Goal: Navigation & Orientation: Understand site structure

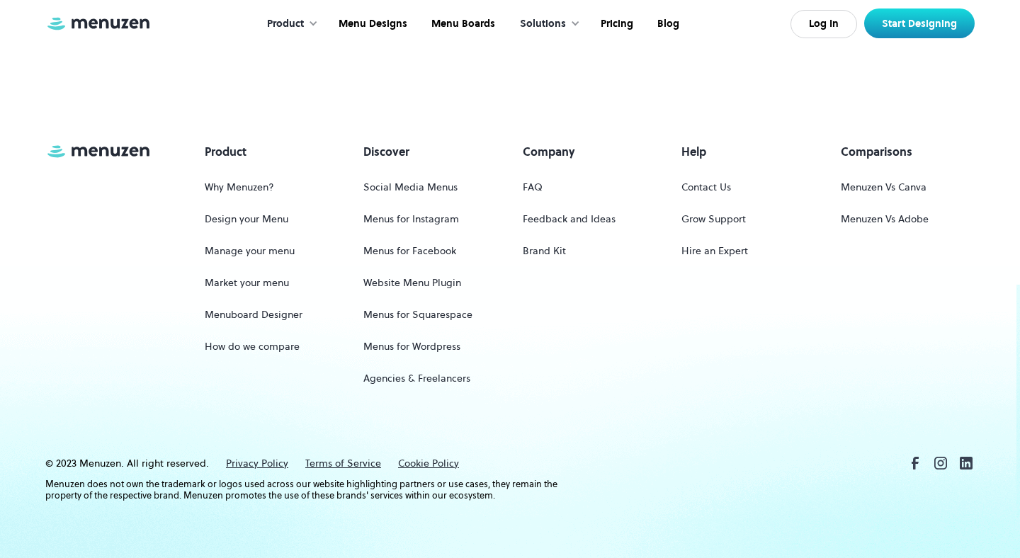
scroll to position [6640, 0]
click at [670, 422] on div "Product Why Menuzen? Design your Menu Manage your menu Market your menu Menuboa…" at bounding box center [509, 298] width 929 height 311
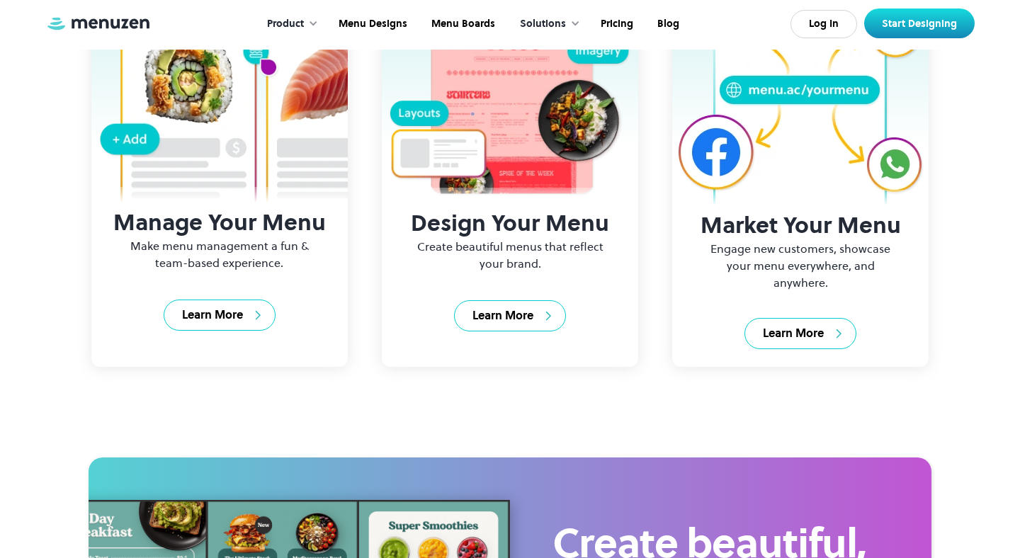
scroll to position [1230, 0]
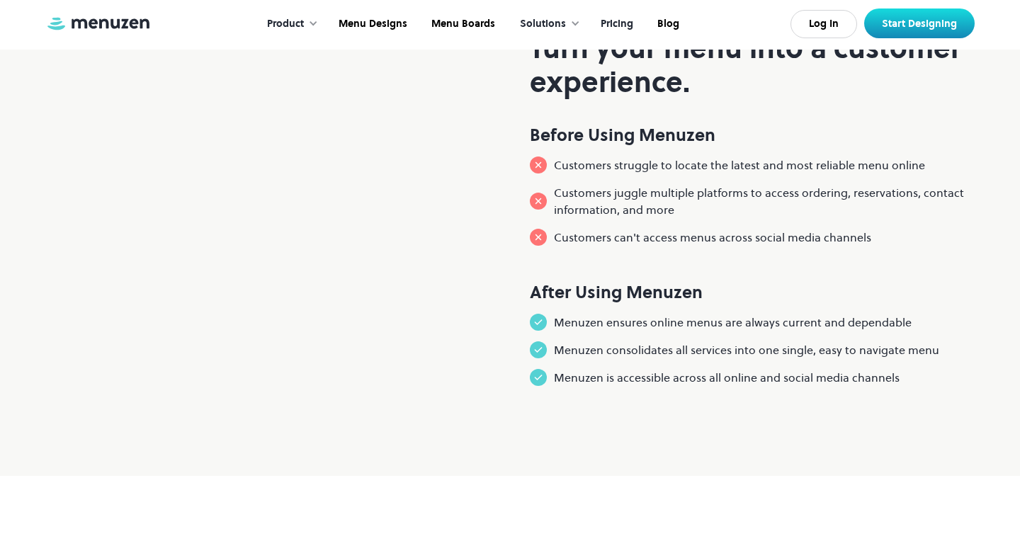
click at [614, 37] on link "Pricing" at bounding box center [615, 24] width 57 height 44
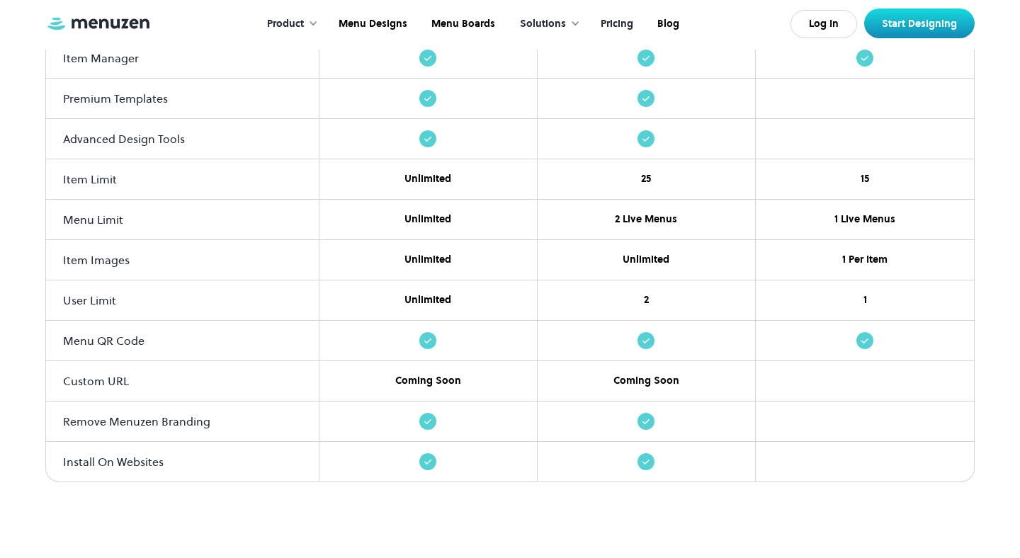
scroll to position [1678, 0]
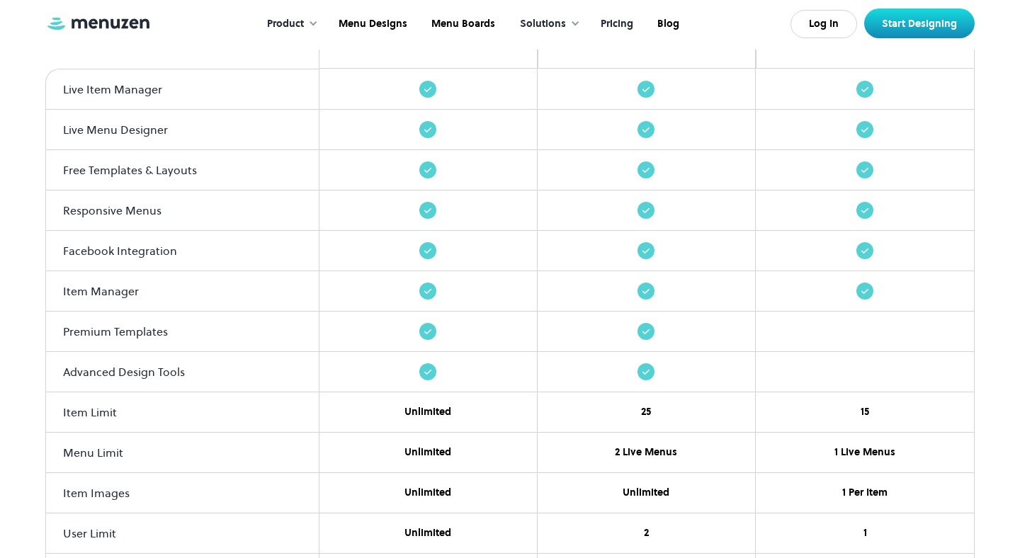
click at [553, 360] on div at bounding box center [647, 372] width 219 height 40
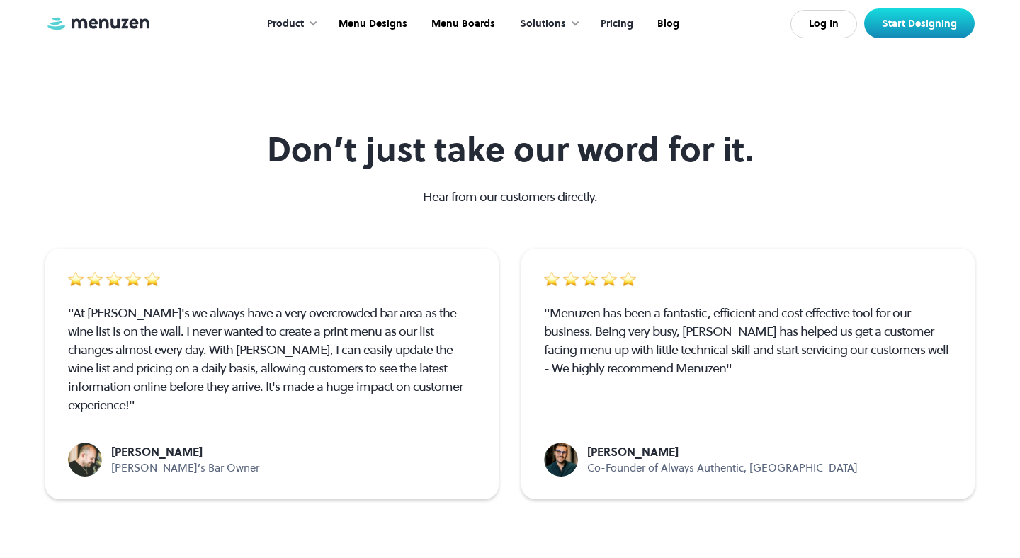
scroll to position [2494, 0]
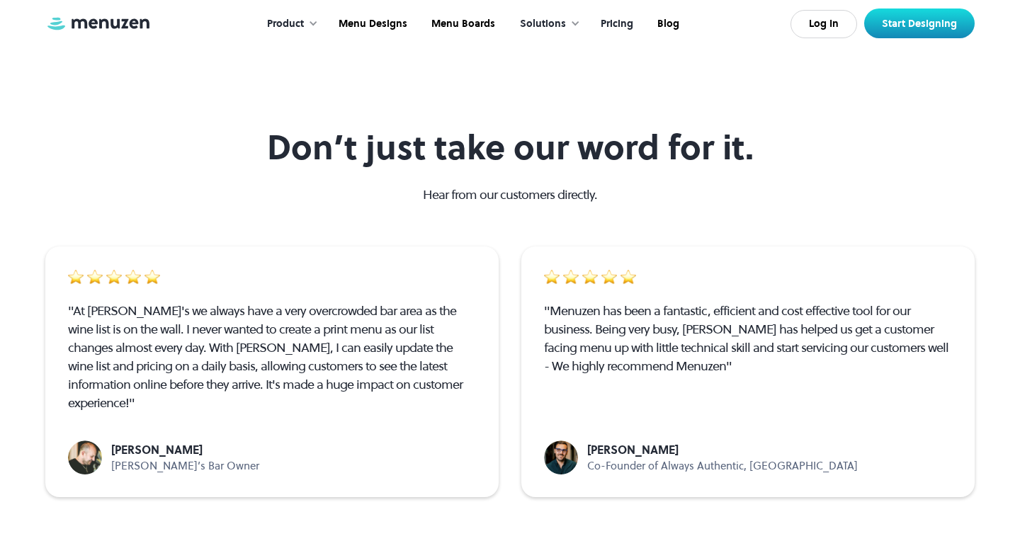
click at [553, 219] on div "Don’t just take our word for it. Hear from our customers directly. "At Juanita'…" at bounding box center [509, 313] width 929 height 370
click at [536, 23] on div "Solutions" at bounding box center [543, 24] width 46 height 16
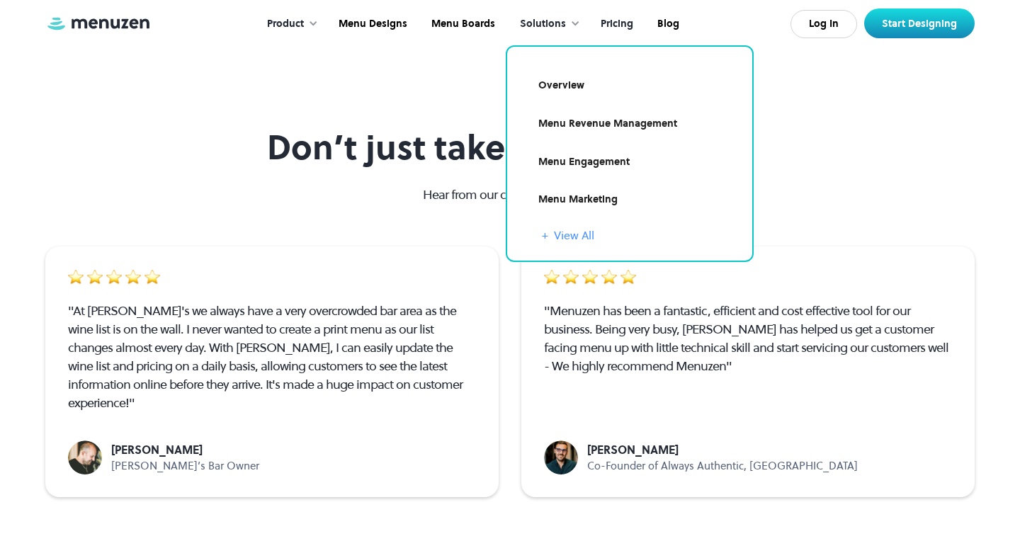
click at [562, 231] on link "+ View All" at bounding box center [638, 235] width 193 height 17
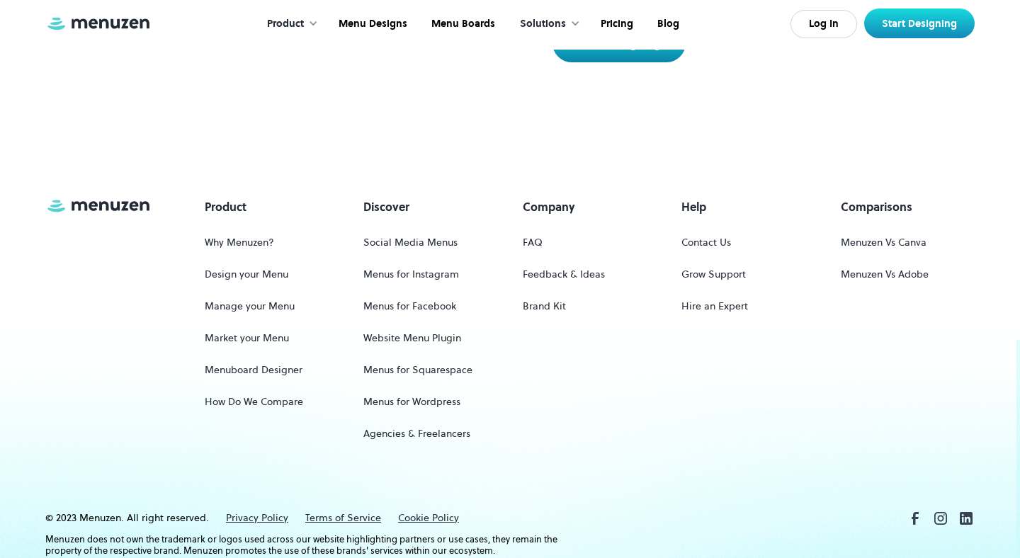
scroll to position [2045, 0]
